Goal: Information Seeking & Learning: Learn about a topic

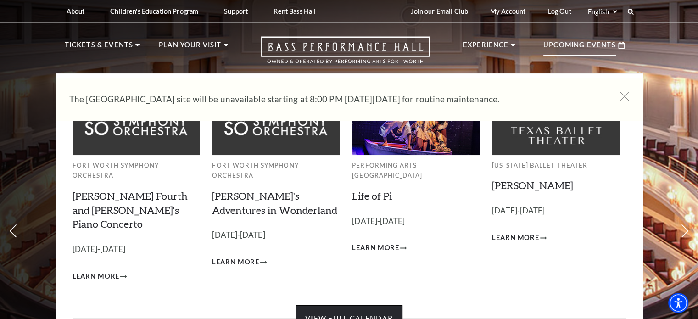
click at [365, 305] on link "View Full Calendar" at bounding box center [349, 318] width 107 height 26
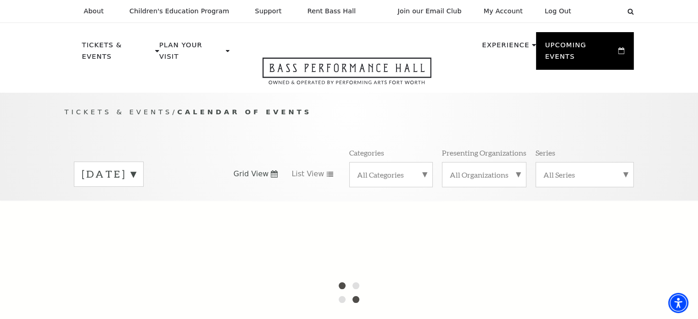
click at [136, 167] on label "September 2025" at bounding box center [109, 174] width 54 height 14
click at [172, 203] on div at bounding box center [349, 293] width 698 height 184
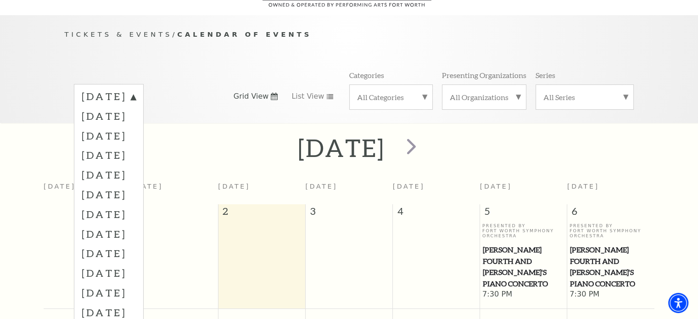
scroll to position [81, 0]
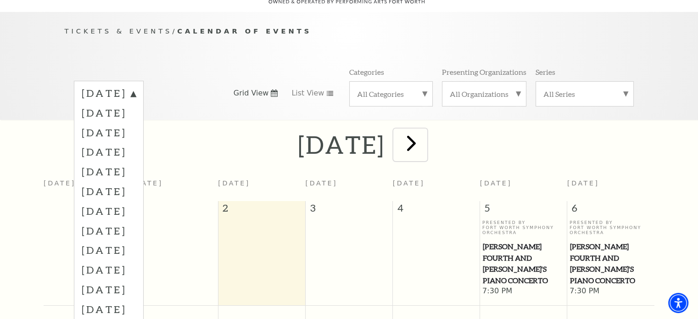
click at [425, 133] on span "next" at bounding box center [412, 143] width 26 height 26
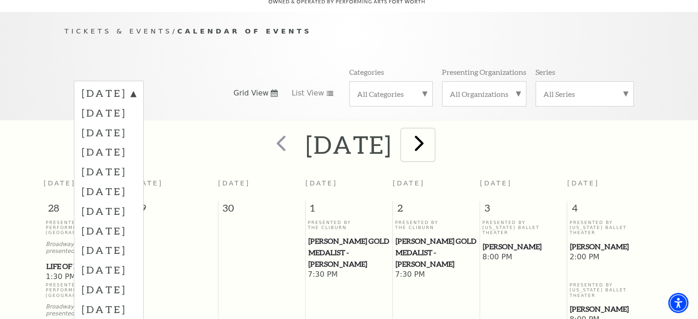
click at [433, 135] on span "next" at bounding box center [419, 143] width 26 height 26
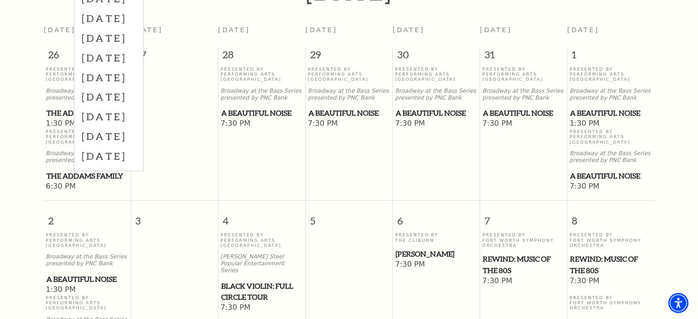
scroll to position [310, 0]
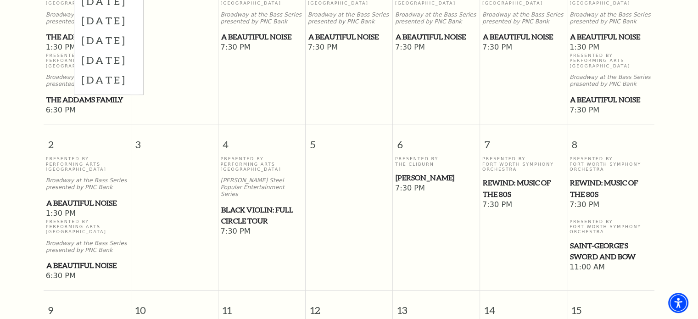
click at [422, 172] on span "Beatrice Rana" at bounding box center [437, 177] width 82 height 11
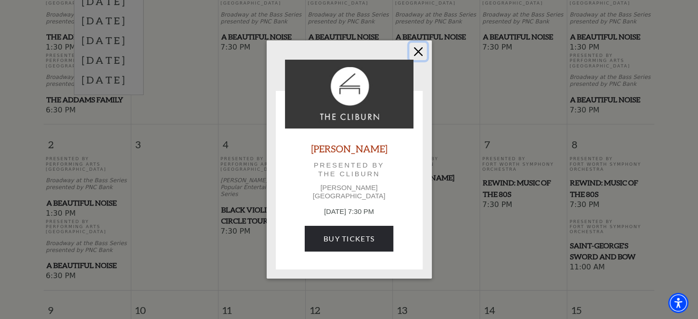
click at [419, 54] on button "Close" at bounding box center [418, 51] width 17 height 17
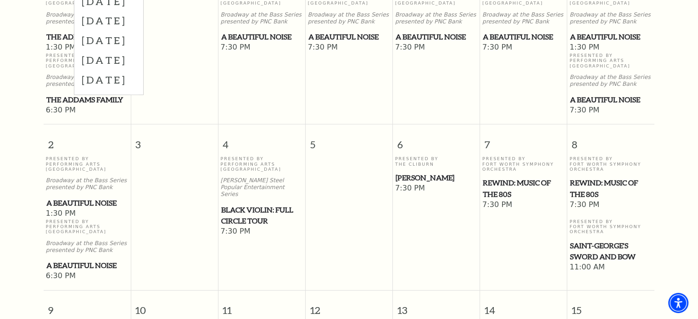
scroll to position [219, 0]
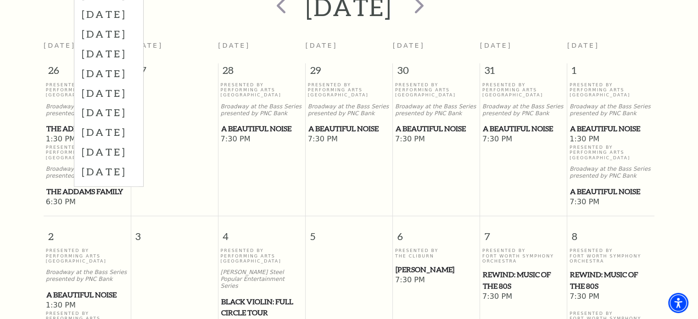
click at [423, 264] on span "Beatrice Rana" at bounding box center [437, 269] width 82 height 11
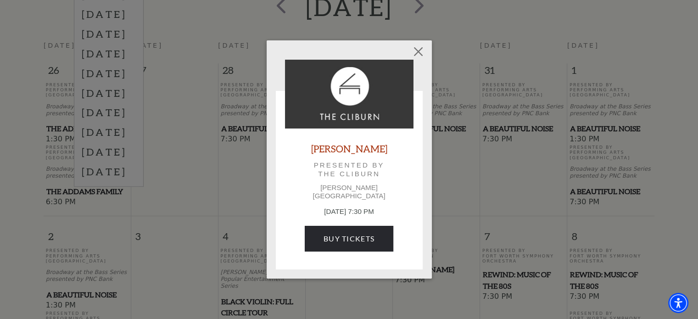
click at [420, 42] on div "Empty heading Beatrice Rana Presented by The Cliburn Kimbell Art Museum Novembe…" at bounding box center [349, 159] width 698 height 319
click at [418, 53] on button "Close" at bounding box center [418, 51] width 17 height 17
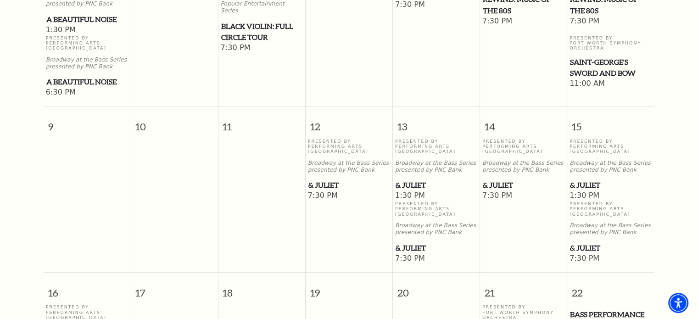
scroll to position [632, 0]
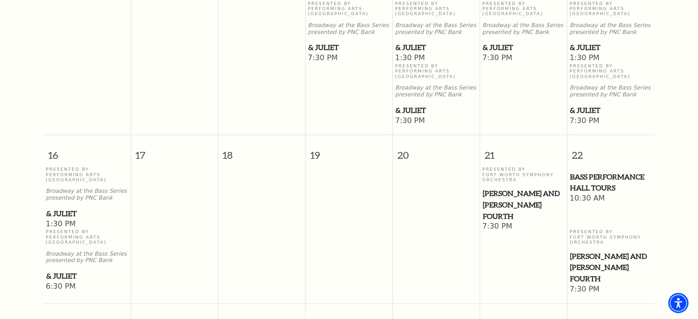
click at [520, 194] on span "[PERSON_NAME] and [PERSON_NAME] Fourth" at bounding box center [524, 205] width 82 height 34
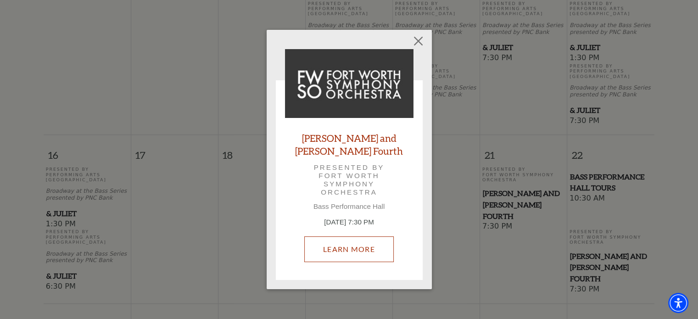
click at [381, 245] on link "Learn More" at bounding box center [349, 249] width 90 height 26
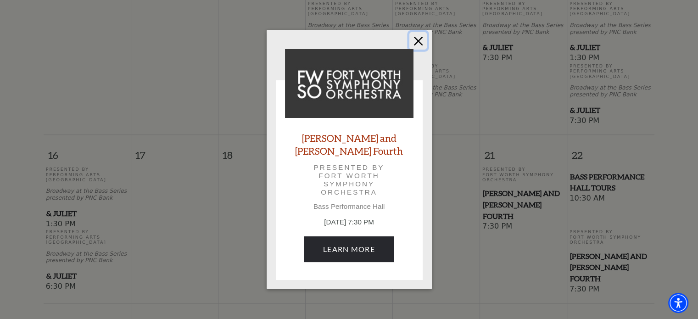
click at [419, 48] on button "Close" at bounding box center [418, 40] width 17 height 17
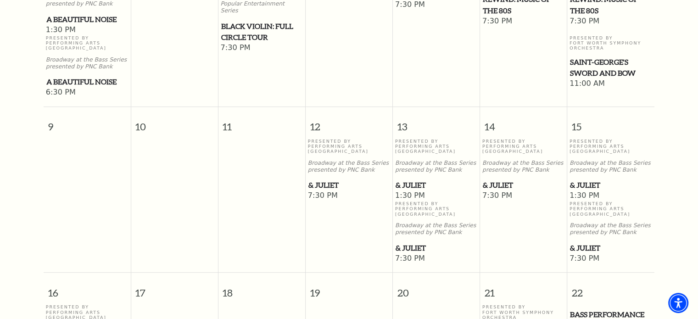
scroll to position [402, 0]
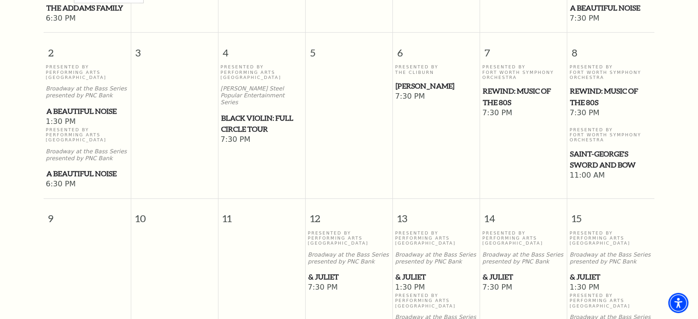
click at [535, 85] on span "REWIND: Music of the 80s" at bounding box center [524, 96] width 82 height 23
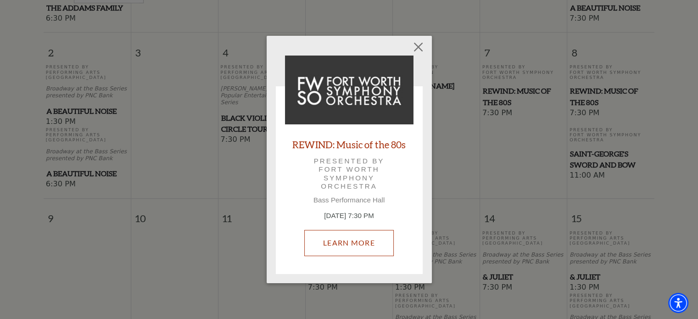
click at [368, 238] on link "Learn More" at bounding box center [349, 243] width 90 height 26
